Goal: Find contact information

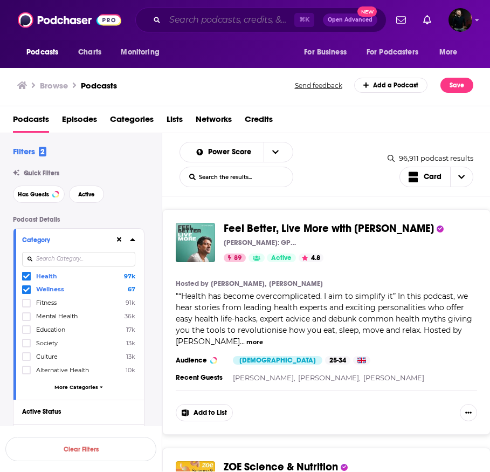
click at [220, 16] on input "Search podcasts, credits, & more..." at bounding box center [229, 19] width 129 height 17
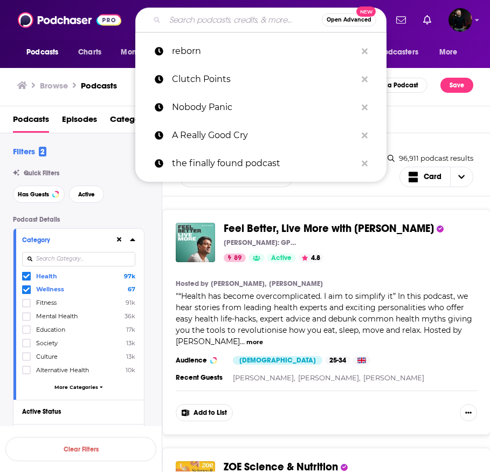
paste input "Goes without saying"
type input "Goes without saying"
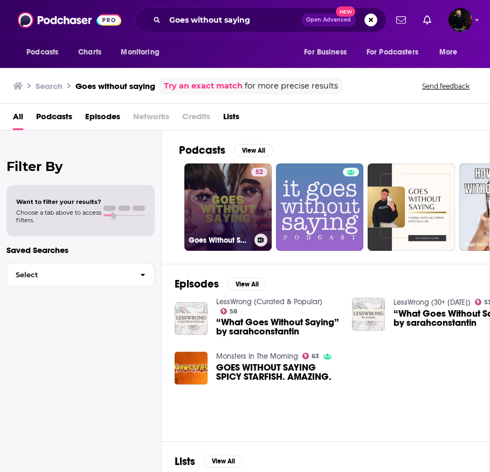
click at [259, 219] on div "52" at bounding box center [259, 201] width 16 height 66
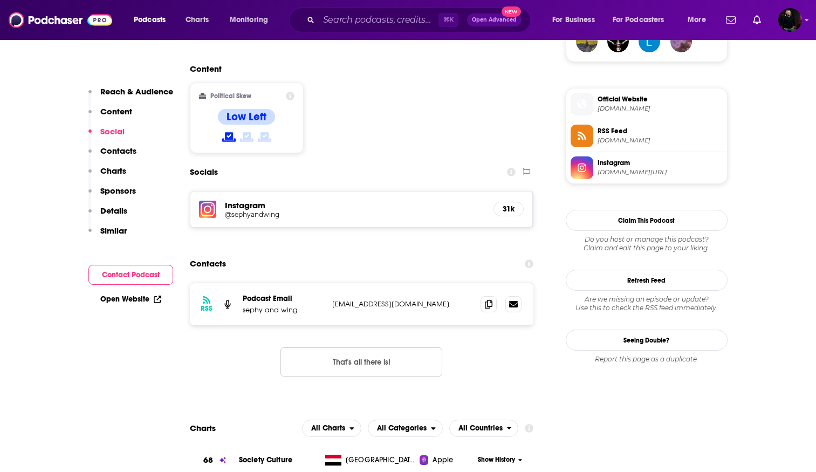
scroll to position [854, 0]
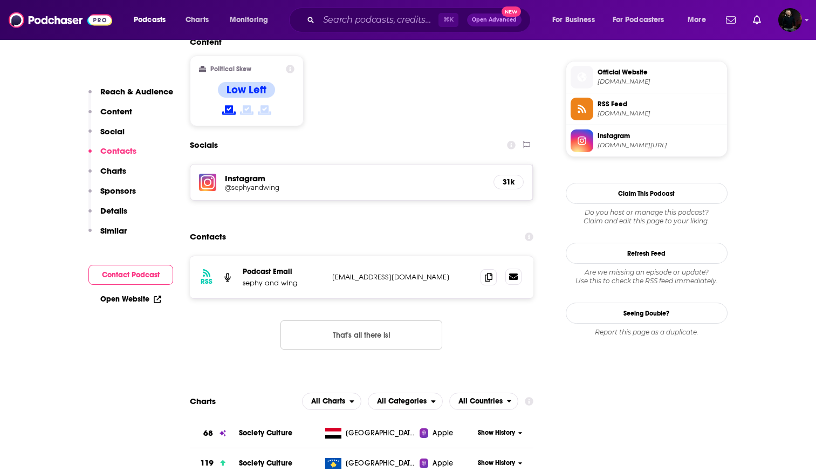
click at [489, 272] on icon at bounding box center [513, 276] width 9 height 9
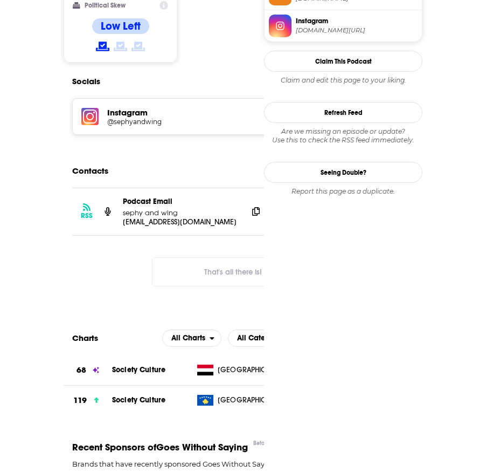
scroll to position [0, 0]
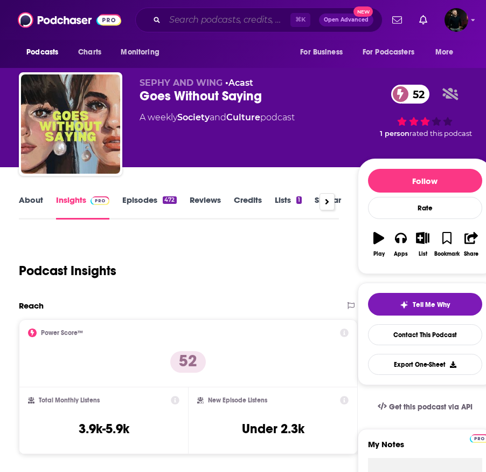
click at [204, 21] on input "Search podcasts, credits, & more..." at bounding box center [228, 19] width 126 height 17
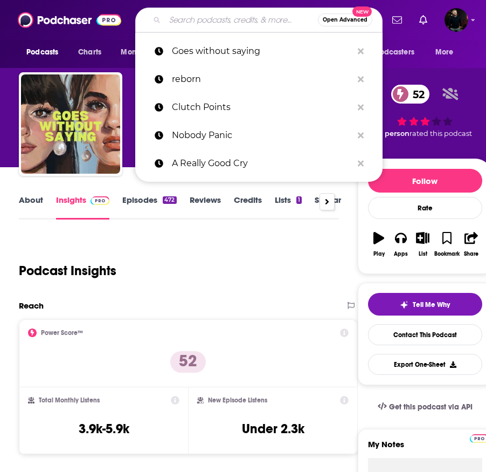
paste input "The Finally Found Podcast"
type input "The Finally Found Podcast"
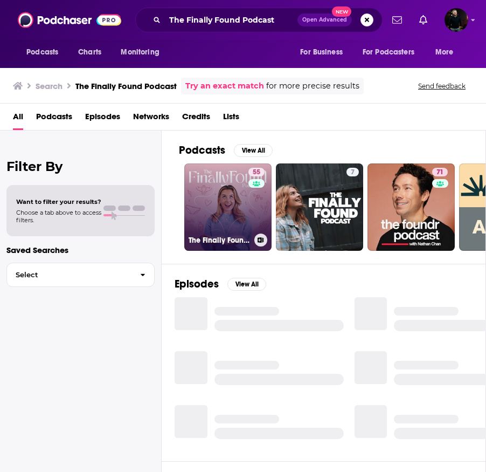
click at [242, 210] on link "55 The Finally Found Podcast" at bounding box center [227, 206] width 87 height 87
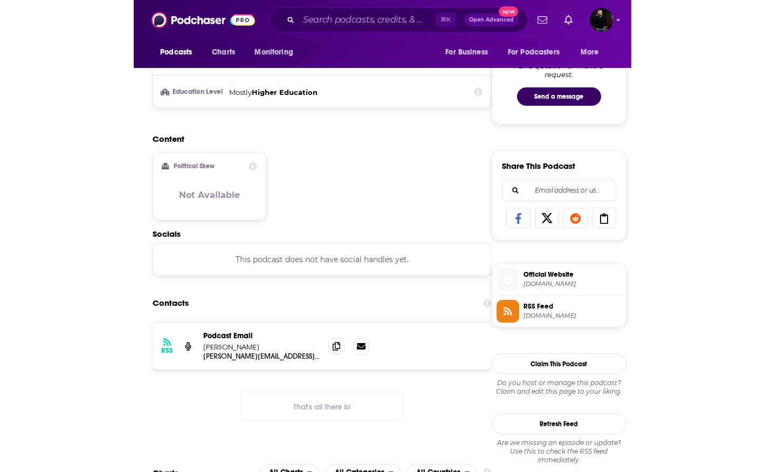
scroll to position [584, 0]
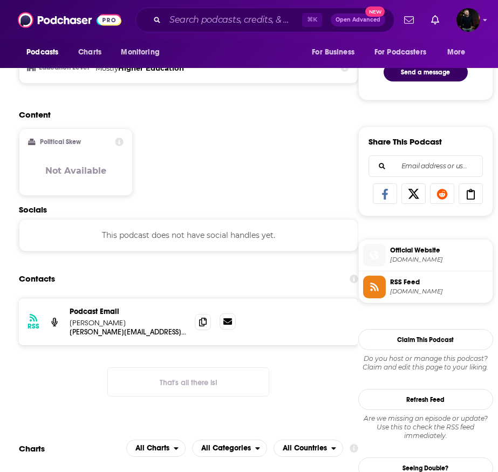
click at [224, 317] on icon at bounding box center [227, 321] width 9 height 9
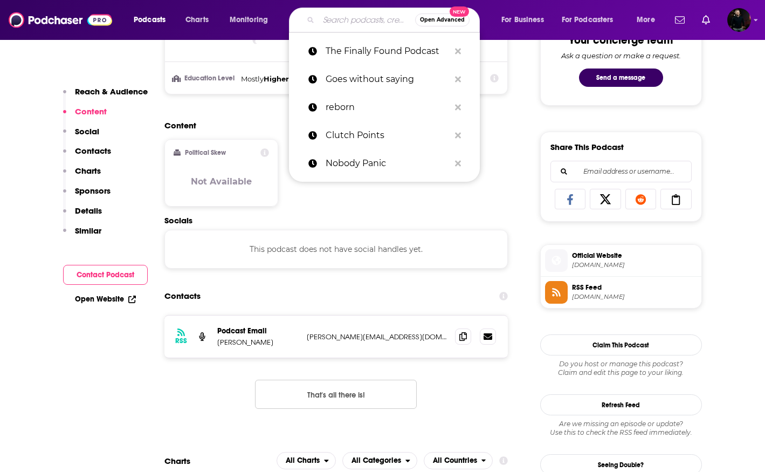
click at [336, 22] on input "Search podcasts, credits, & more..." at bounding box center [367, 19] width 96 height 17
paste input "Goes without saying"
type input "Goes without saying"
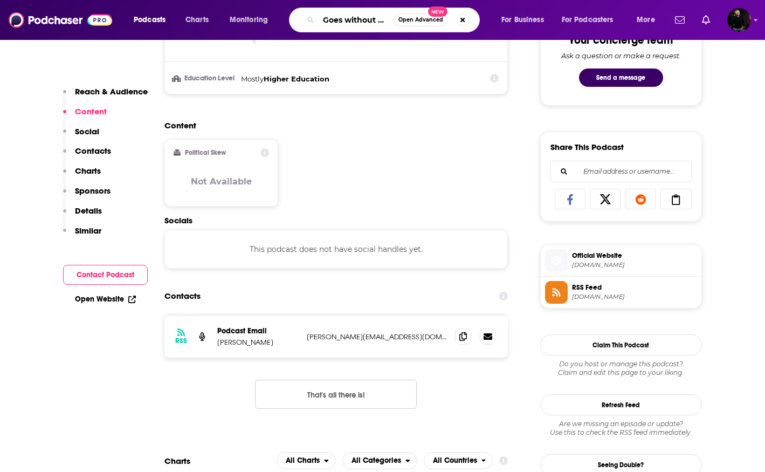
scroll to position [0, 18]
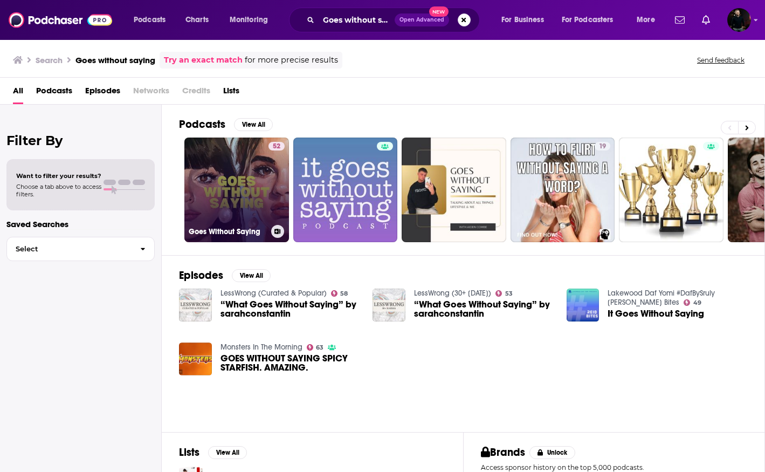
click at [256, 180] on link "52 Goes Without Saying" at bounding box center [236, 189] width 105 height 105
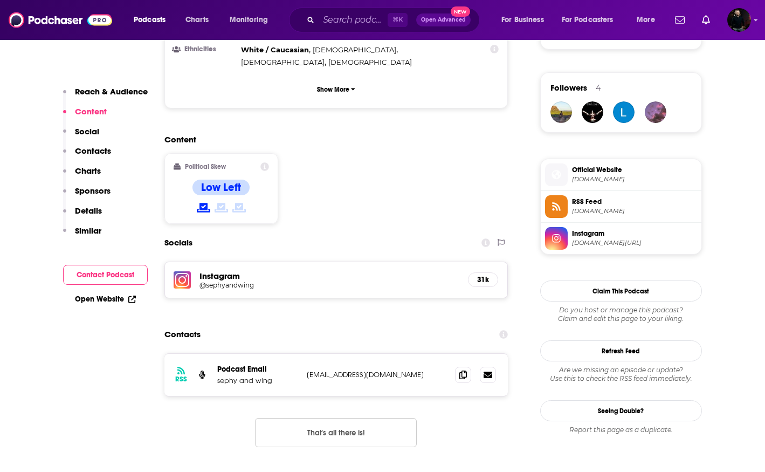
scroll to position [777, 0]
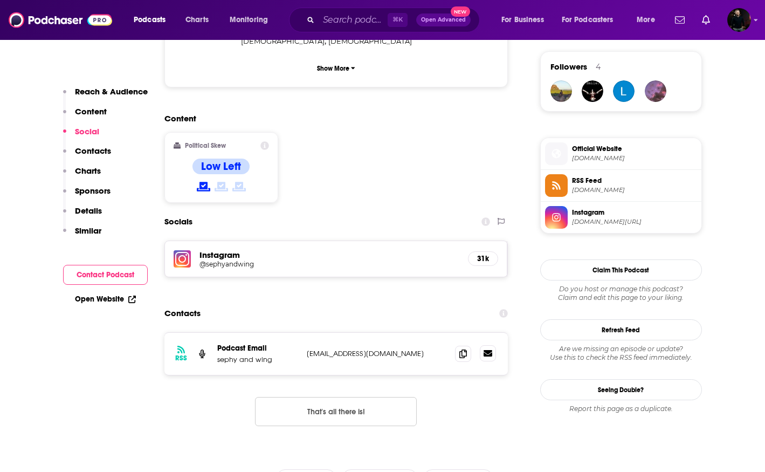
click at [489, 345] on link at bounding box center [488, 353] width 16 height 16
click at [353, 21] on input "Search podcasts, credits, & more..." at bounding box center [353, 19] width 69 height 17
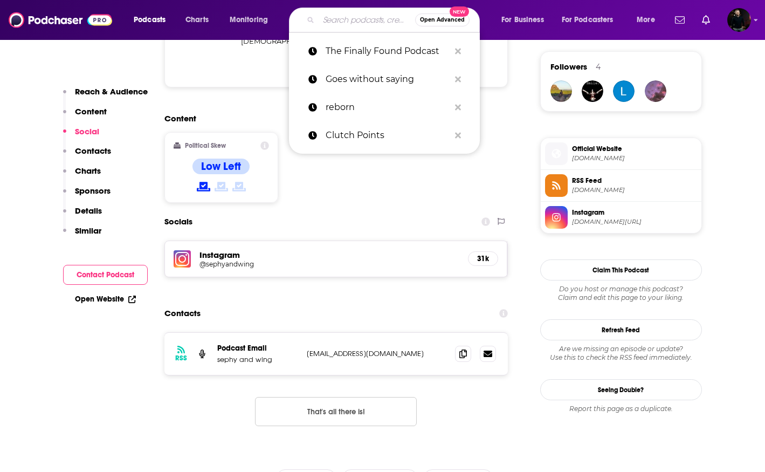
paste input "A Really Good Cry"
type input "A Really Good Cry"
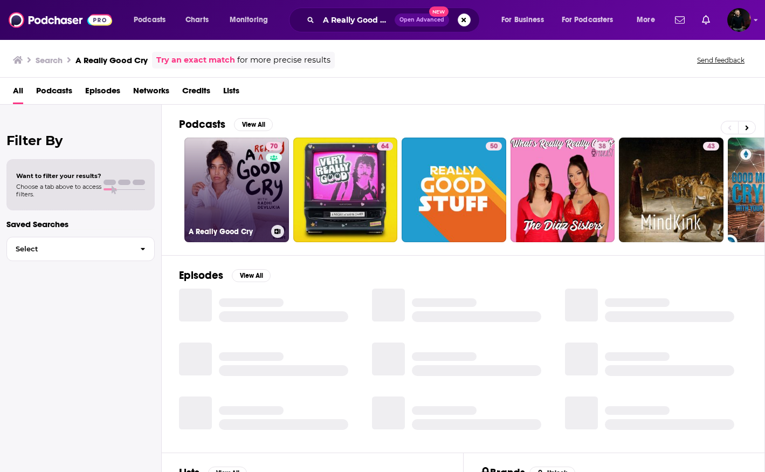
click at [224, 197] on link "70 A Really Good Cry" at bounding box center [236, 189] width 105 height 105
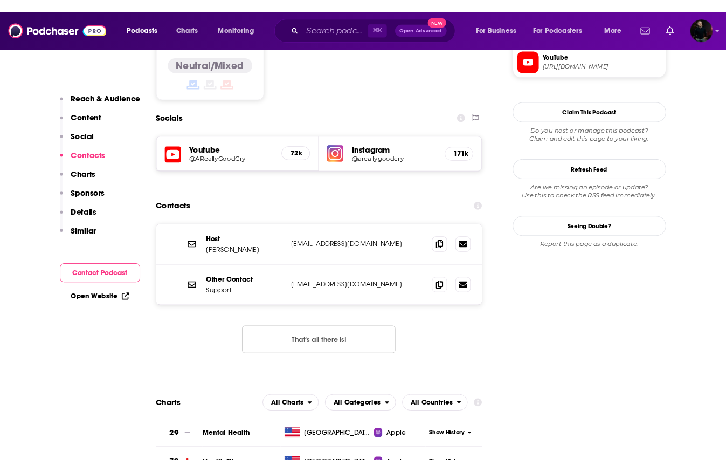
scroll to position [888, 0]
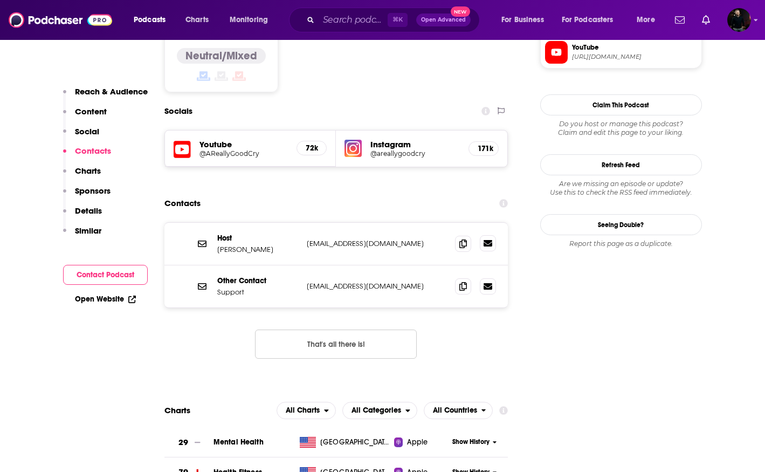
click at [487, 240] on icon at bounding box center [488, 243] width 9 height 6
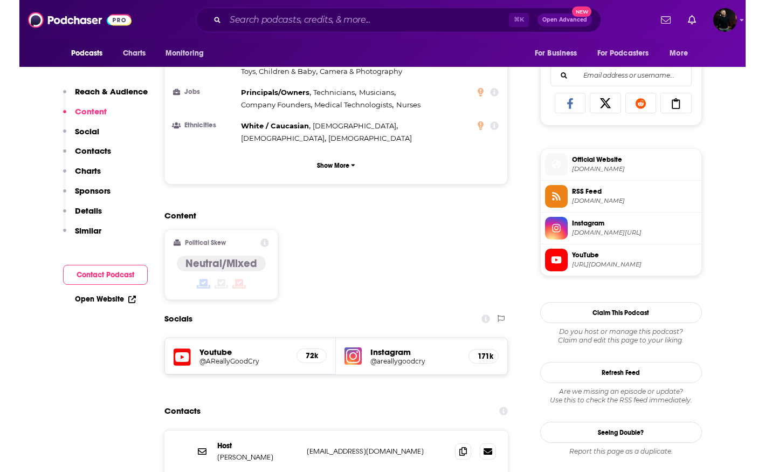
scroll to position [684, 0]
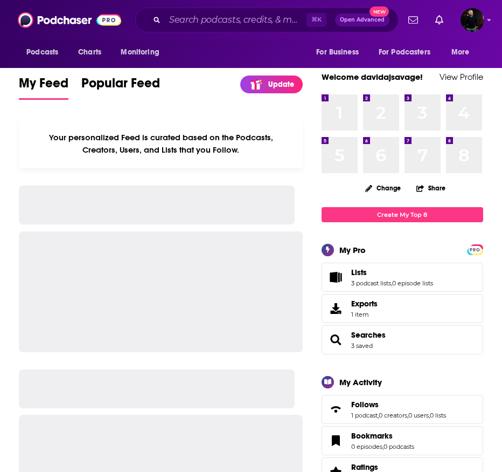
click at [211, 10] on div "⌘ K Open Advanced New" at bounding box center [267, 20] width 264 height 25
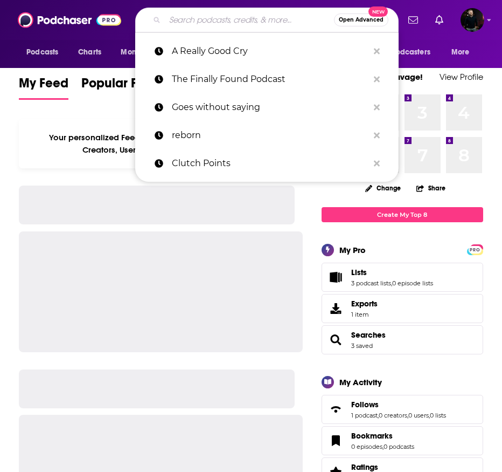
click at [211, 26] on input "Search podcasts, credits, & more..." at bounding box center [249, 19] width 169 height 17
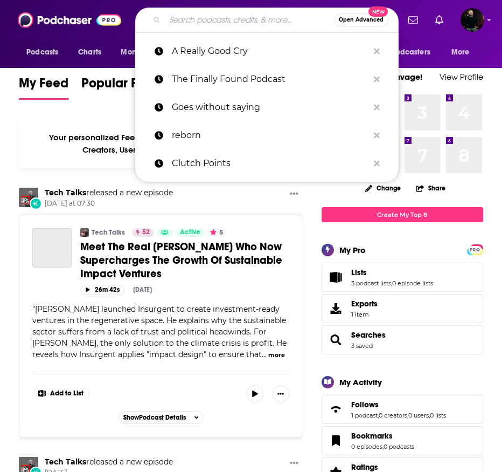
paste input "Nobody Panic"
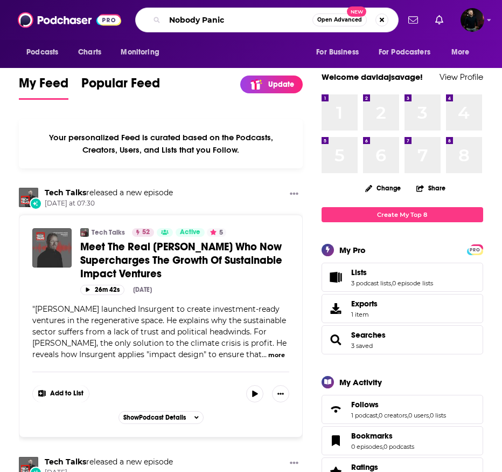
type input "Nobody Panic"
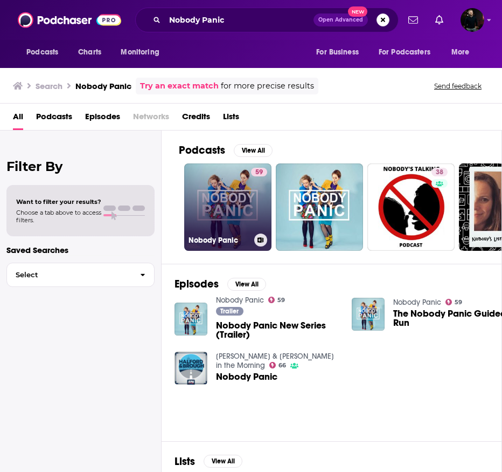
click at [243, 213] on link "59 Nobody Panic" at bounding box center [227, 206] width 87 height 87
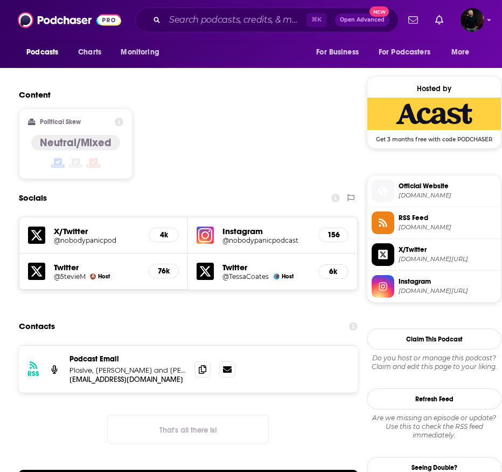
scroll to position [846, 0]
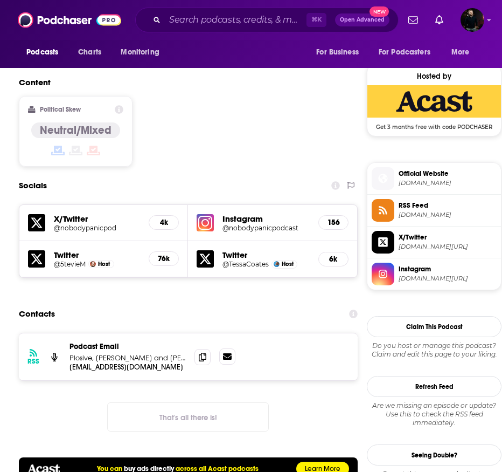
click at [227, 348] on link at bounding box center [227, 356] width 16 height 16
